Goal: Task Accomplishment & Management: Manage account settings

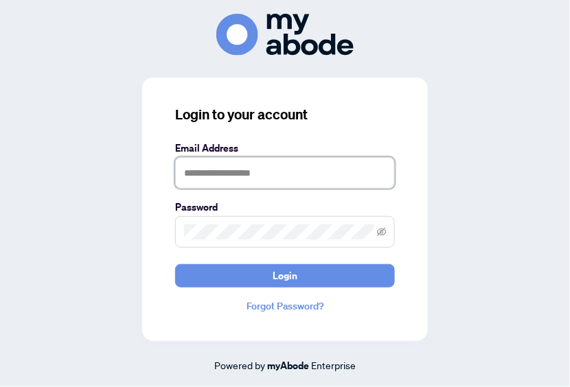
click at [216, 174] on input "text" at bounding box center [285, 173] width 220 height 32
type input "**********"
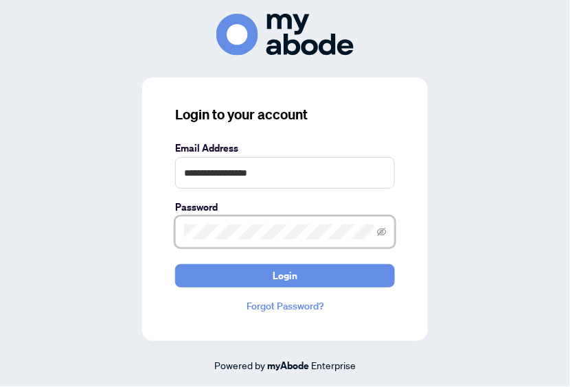
click at [175, 264] on button "Login" at bounding box center [285, 275] width 220 height 23
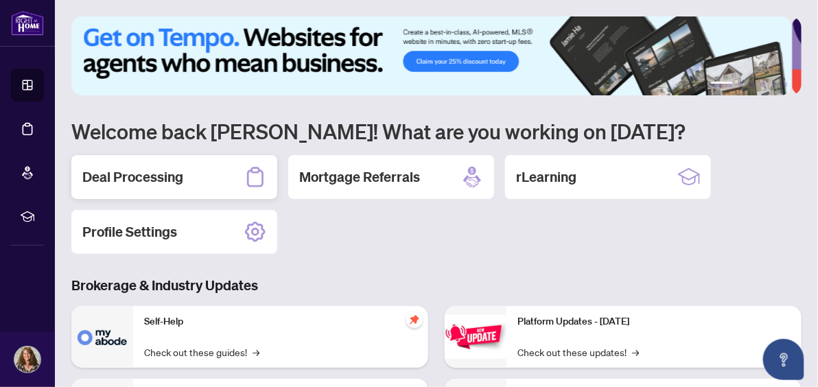
click at [129, 174] on h2 "Deal Processing" at bounding box center [132, 176] width 101 height 19
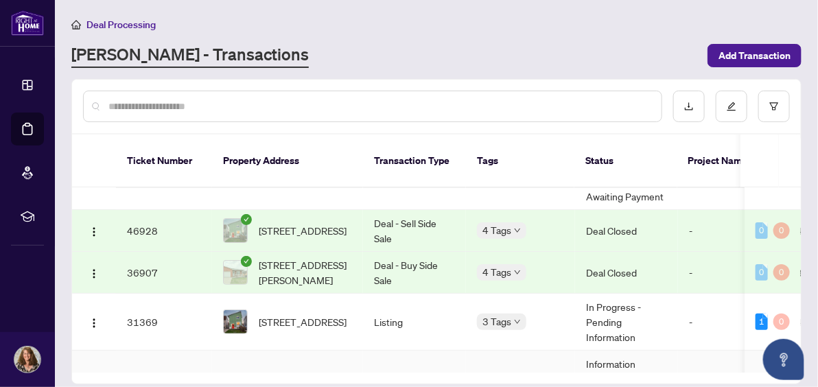
scroll to position [106, 0]
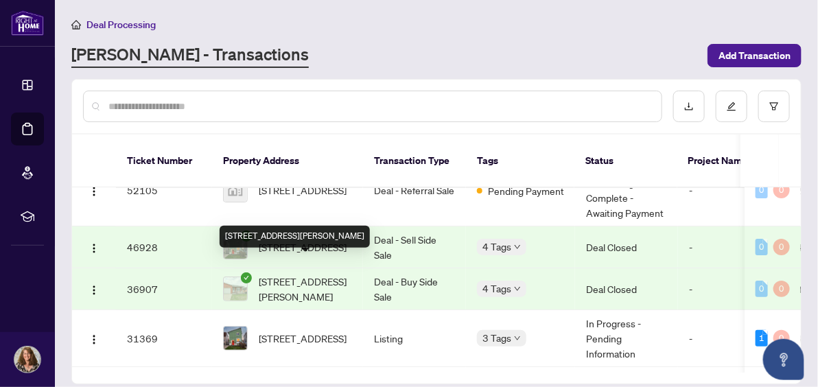
click at [275, 274] on span "[STREET_ADDRESS][PERSON_NAME]" at bounding box center [305, 289] width 93 height 30
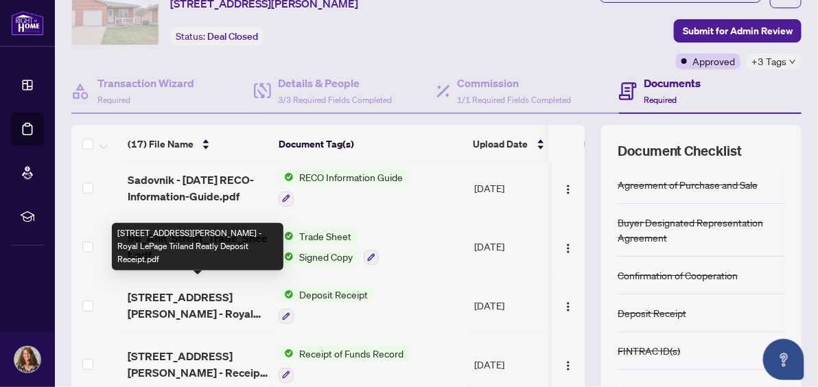
scroll to position [128, 0]
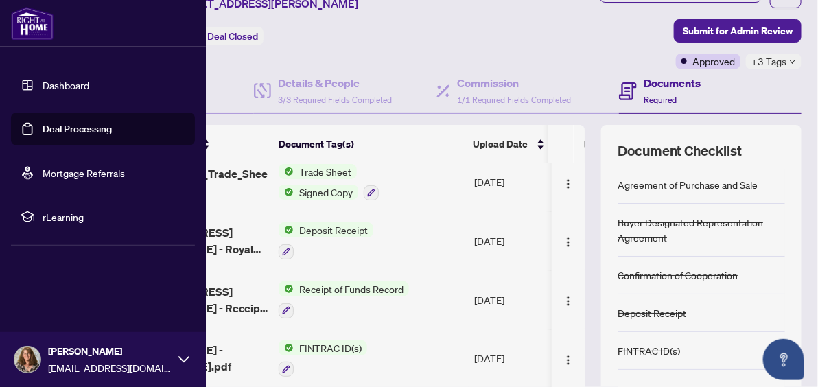
click at [43, 80] on link "Dashboard" at bounding box center [66, 85] width 47 height 12
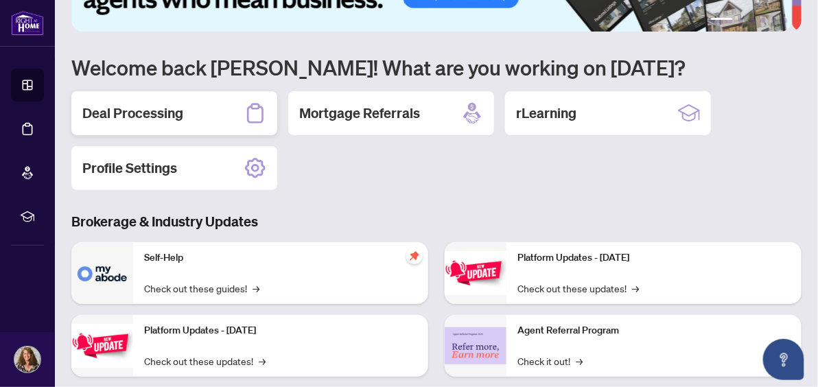
click at [123, 111] on h2 "Deal Processing" at bounding box center [132, 113] width 101 height 19
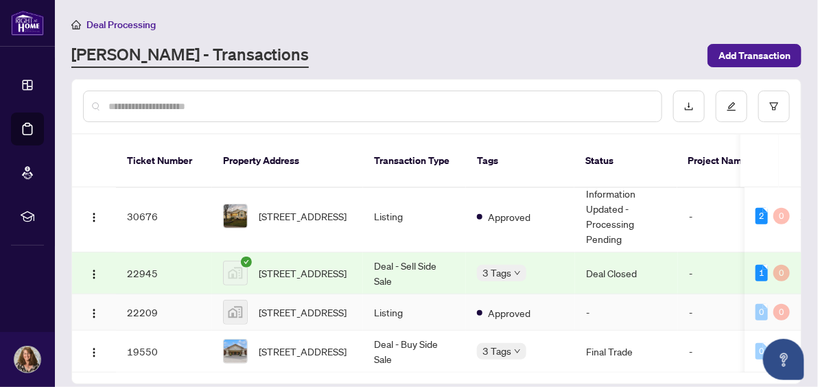
scroll to position [299, 0]
click at [268, 344] on span "[STREET_ADDRESS]" at bounding box center [303, 351] width 88 height 15
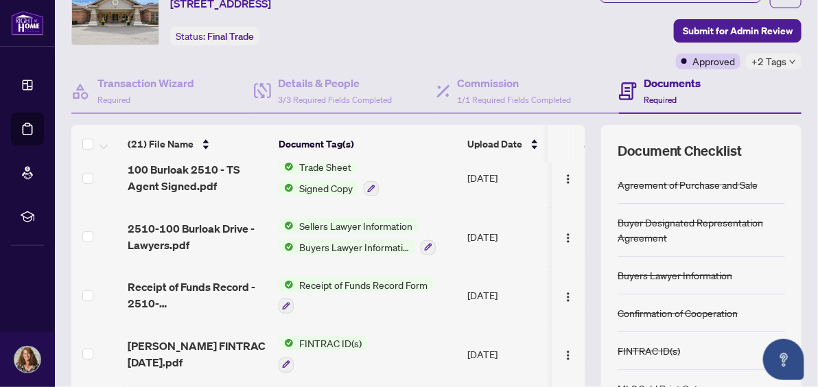
scroll to position [321, 0]
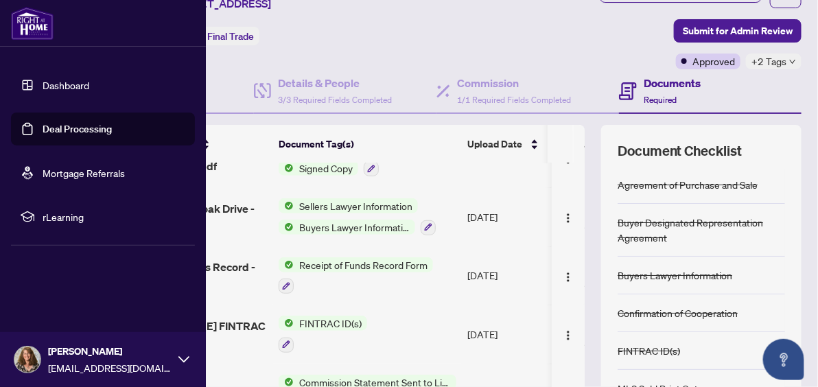
click at [89, 86] on link "Dashboard" at bounding box center [66, 85] width 47 height 12
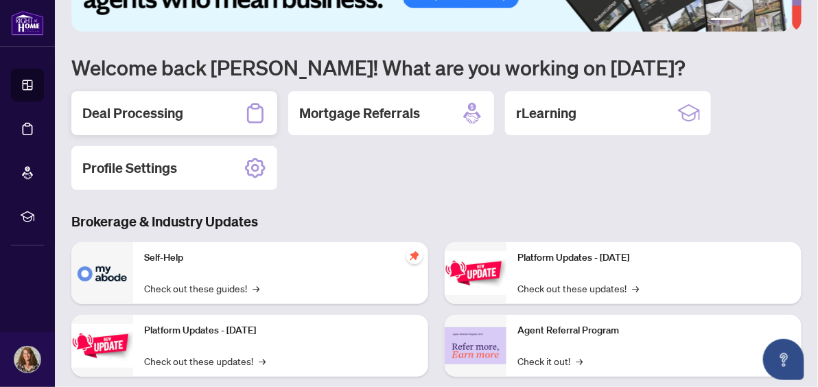
click at [150, 107] on h2 "Deal Processing" at bounding box center [132, 113] width 101 height 19
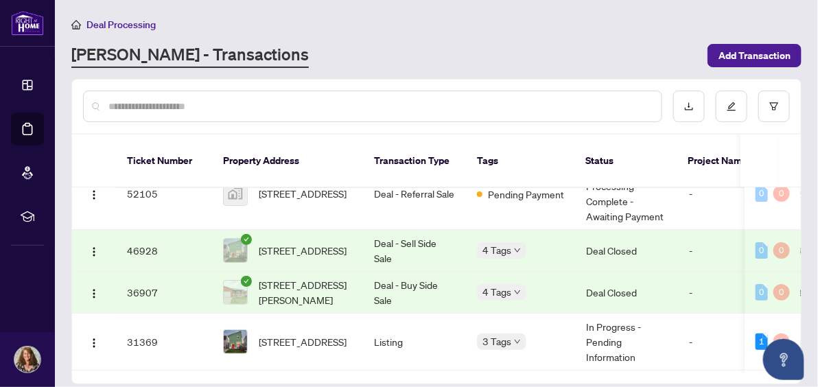
scroll to position [128, 0]
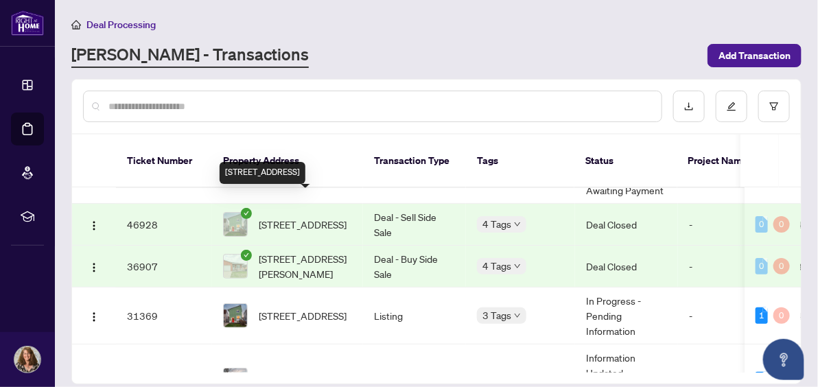
click at [301, 217] on span "[STREET_ADDRESS]" at bounding box center [303, 224] width 88 height 15
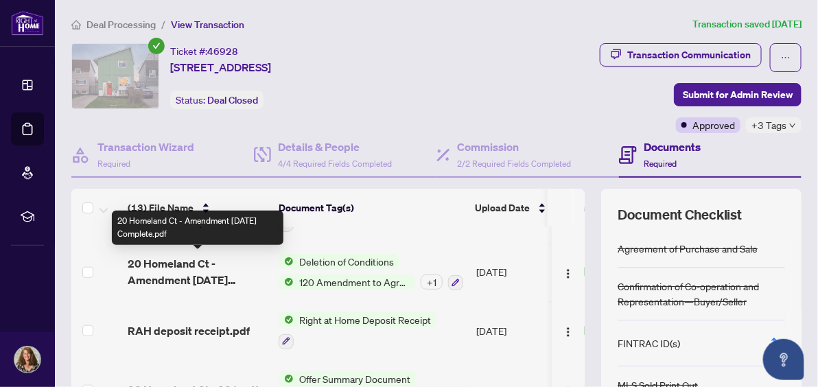
scroll to position [193, 0]
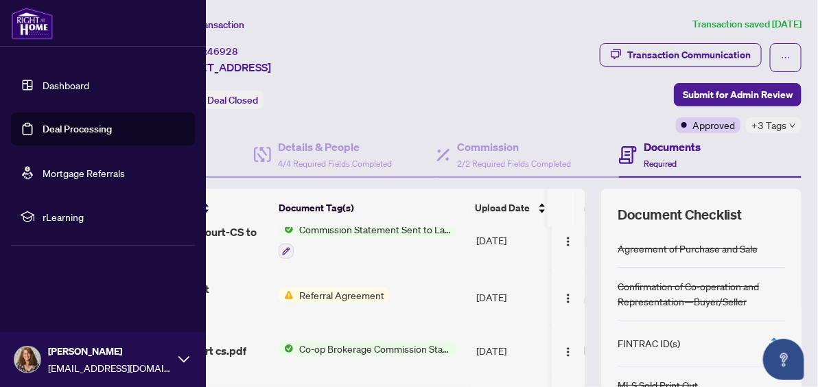
click at [73, 84] on link "Dashboard" at bounding box center [66, 85] width 47 height 12
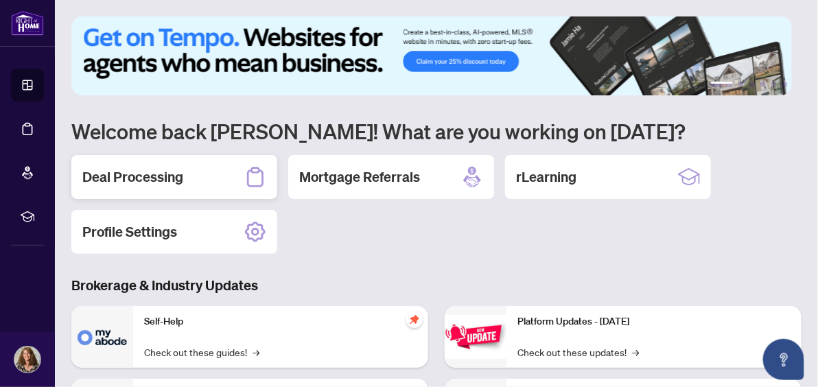
click at [160, 171] on h2 "Deal Processing" at bounding box center [132, 176] width 101 height 19
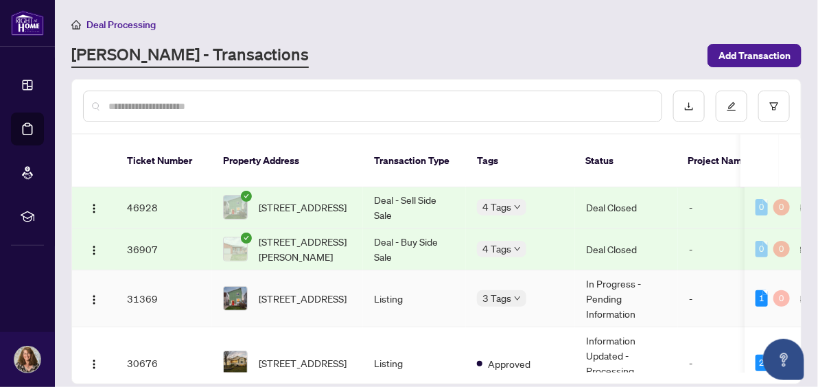
scroll to position [128, 0]
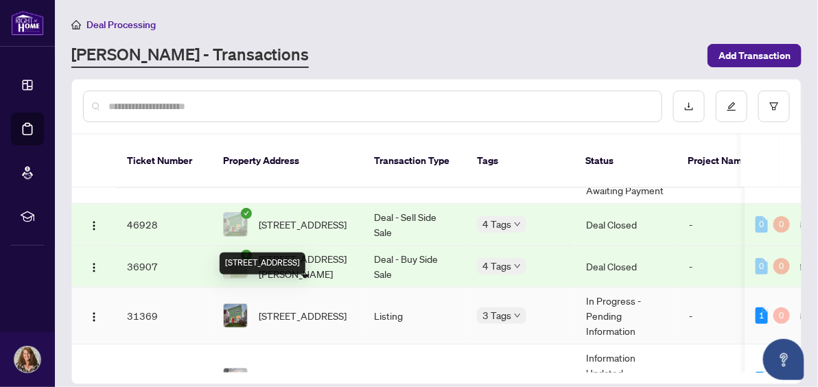
click at [289, 308] on span "[STREET_ADDRESS]" at bounding box center [303, 315] width 88 height 15
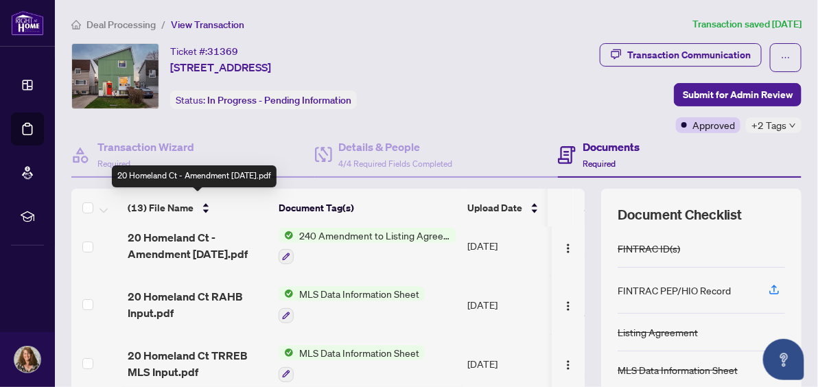
scroll to position [193, 0]
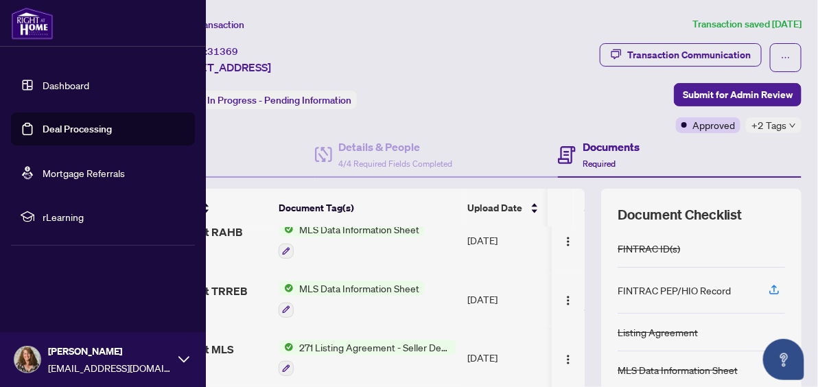
click at [47, 90] on link "Dashboard" at bounding box center [66, 85] width 47 height 12
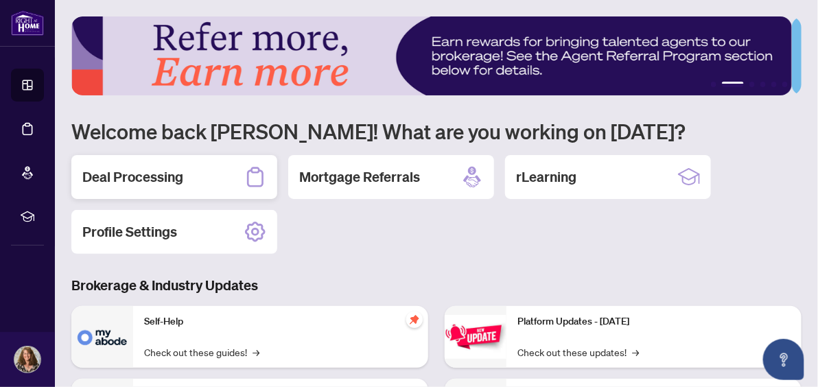
click at [115, 176] on h2 "Deal Processing" at bounding box center [132, 176] width 101 height 19
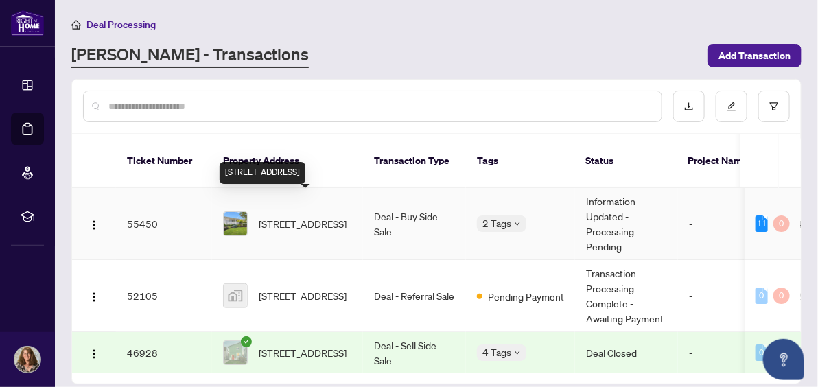
click at [273, 216] on span "[STREET_ADDRESS]" at bounding box center [303, 223] width 88 height 15
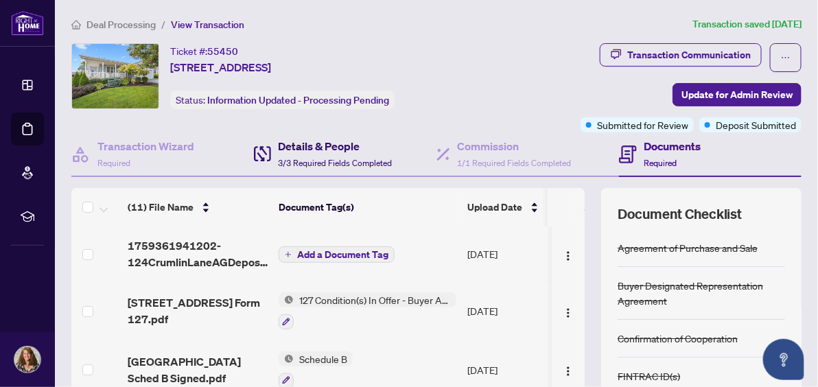
click at [320, 141] on h4 "Details & People" at bounding box center [335, 146] width 114 height 16
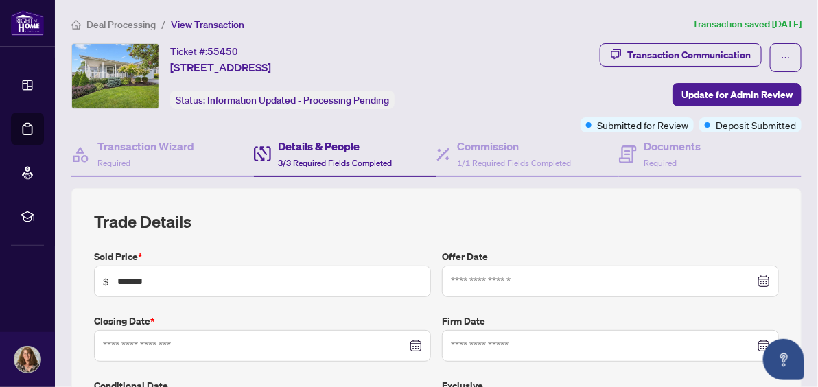
type input "**********"
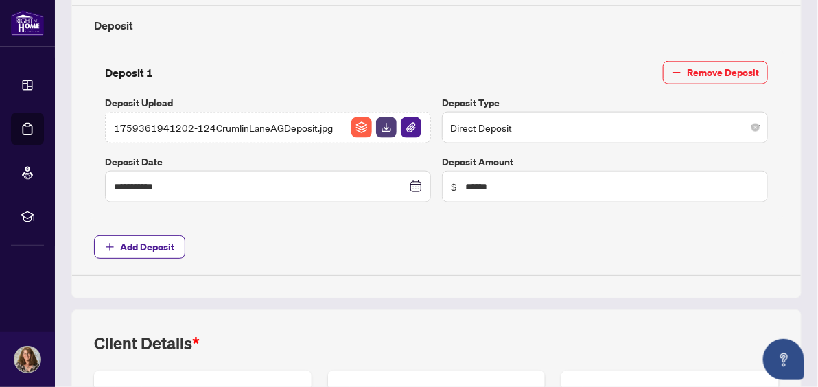
scroll to position [514, 0]
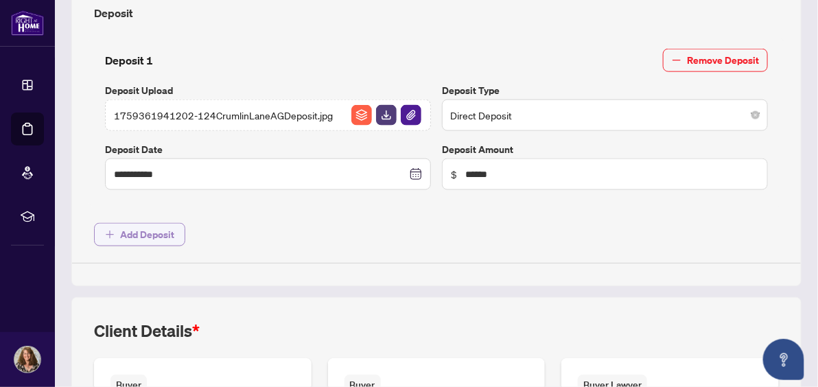
click at [149, 231] on span "Add Deposit" at bounding box center [147, 235] width 54 height 22
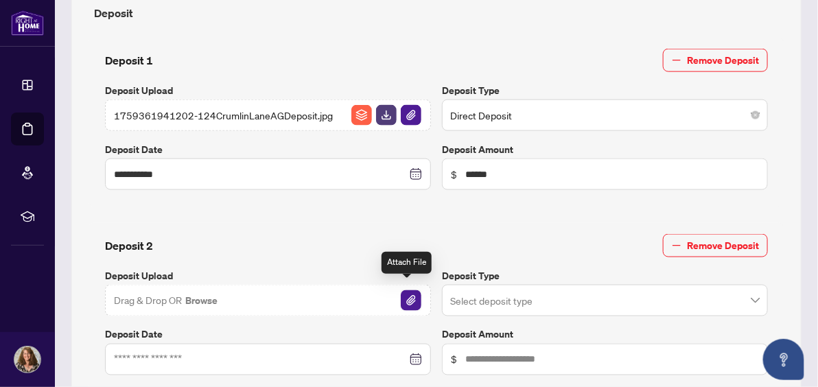
click at [404, 291] on img "button" at bounding box center [411, 300] width 21 height 21
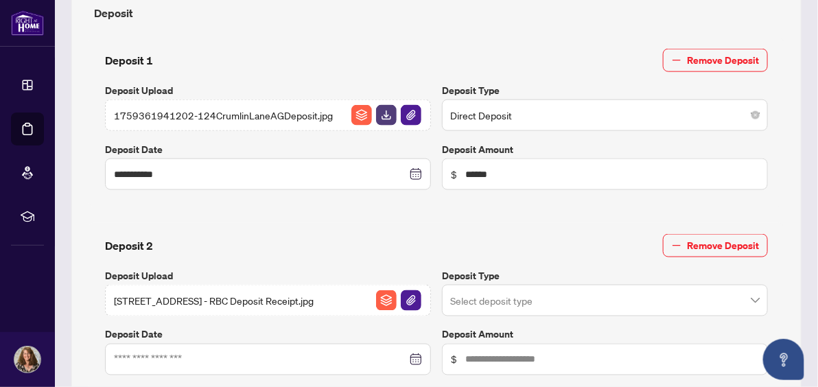
click at [495, 294] on input "search" at bounding box center [598, 303] width 297 height 30
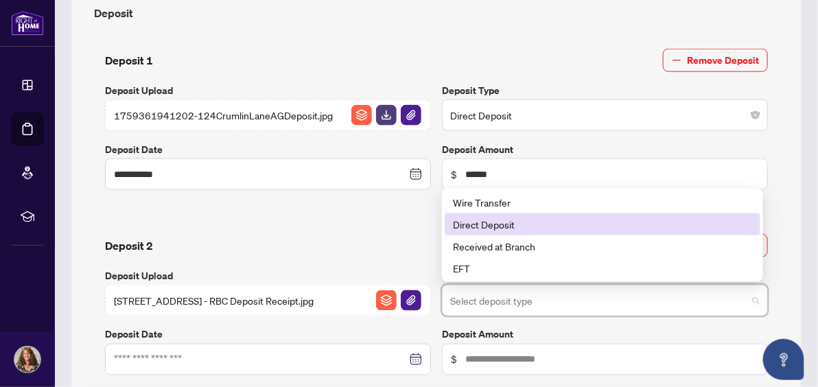
click at [470, 217] on div "Direct Deposit" at bounding box center [602, 224] width 299 height 15
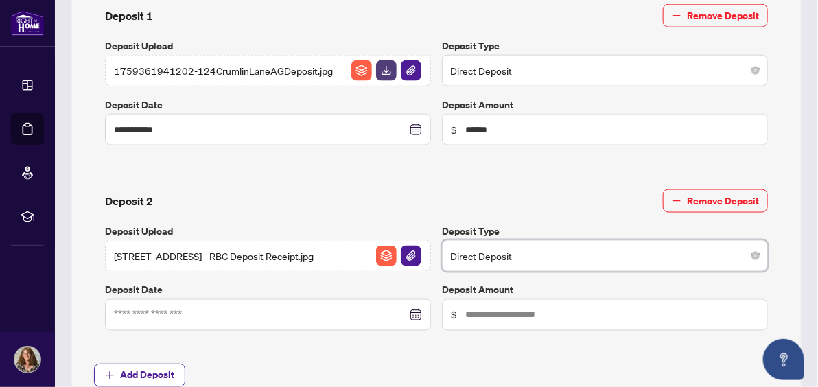
scroll to position [579, 0]
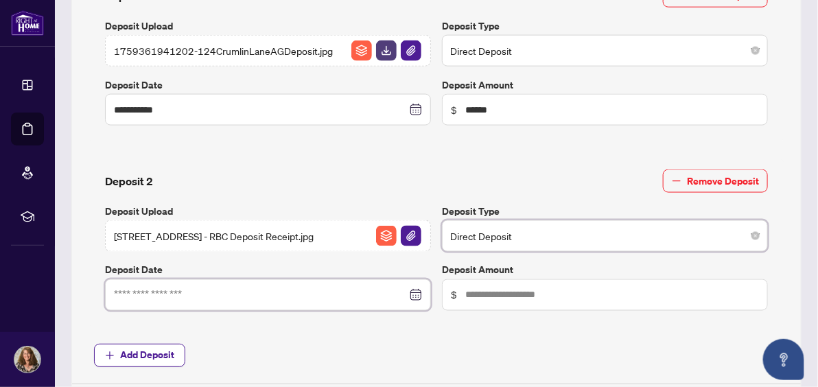
click at [151, 288] on input at bounding box center [260, 295] width 293 height 15
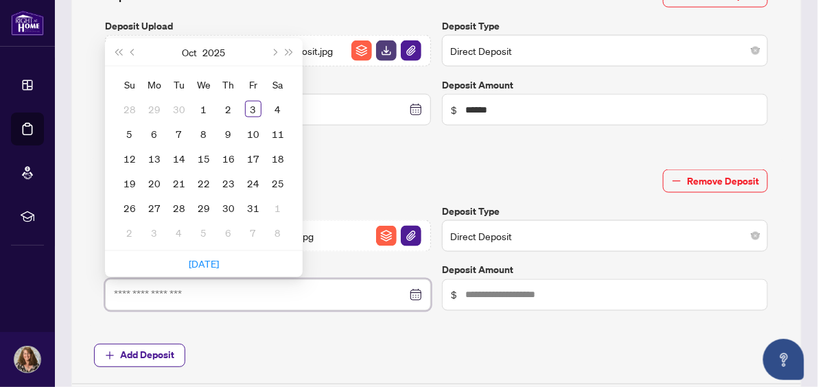
type input "**********"
click at [469, 288] on input "text" at bounding box center [612, 295] width 294 height 15
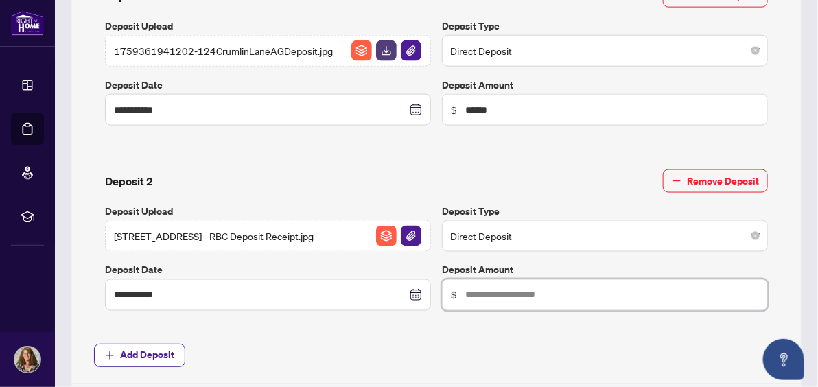
type input "******"
click at [347, 344] on span "Add Deposit" at bounding box center [436, 355] width 685 height 23
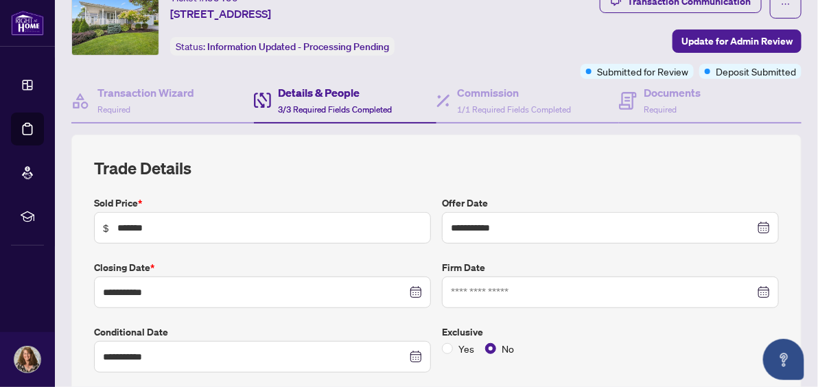
scroll to position [0, 0]
